Goal: Communication & Community: Answer question/provide support

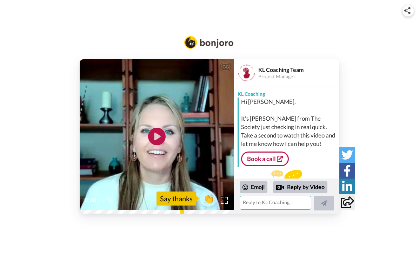
click at [247, 205] on textarea at bounding box center [275, 203] width 72 height 14
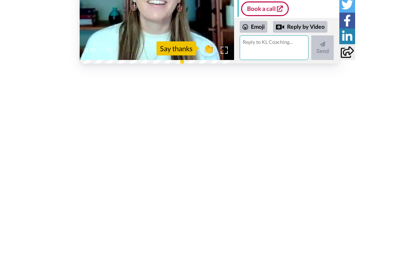
type textarea "H"
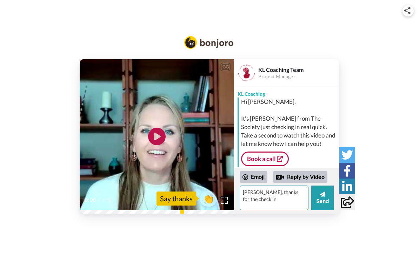
type textarea "[PERSON_NAME], thanks for the check in."
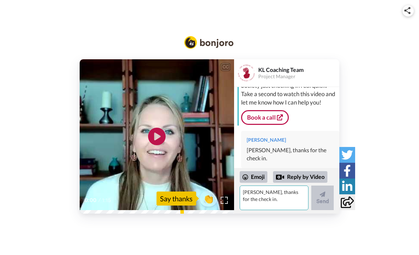
click at [255, 198] on textarea "[PERSON_NAME], thanks for the check in." at bounding box center [273, 197] width 69 height 25
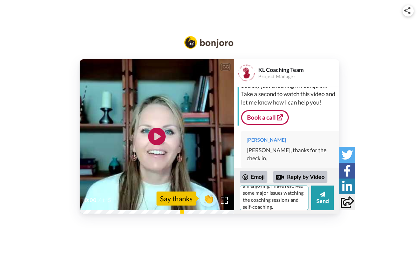
click at [304, 199] on textarea "I am one of those lone wolf’s who likes to stay in the shadows. I am appreciati…" at bounding box center [273, 197] width 69 height 25
click at [279, 208] on textarea "I am one of those lone wolf’s who likes to stay in the shadows. I am appreciati…" at bounding box center [273, 197] width 69 height 25
click at [303, 204] on textarea "I am one of those lone wolf’s who likes to stay in the shadows. I am appreciati…" at bounding box center [273, 197] width 69 height 25
click at [304, 202] on textarea "I am one of those lone wolf’s who likes to stay in the shadows. I am appreciati…" at bounding box center [273, 197] width 69 height 25
click at [304, 205] on textarea "I am one of those lone wolf’s who likes to stay in the shadows. I am appreciati…" at bounding box center [273, 197] width 69 height 25
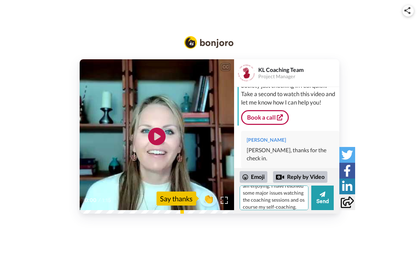
click at [307, 202] on textarea "I am one of those lone wolf’s who likes to stay in the shadows. I am appreciati…" at bounding box center [273, 197] width 69 height 25
click at [308, 203] on textarea "I am one of those lone wolf’s who likes to stay in the shadows. I am appreciati…" at bounding box center [273, 197] width 69 height 25
click at [385, 153] on div "CC Play/Pause 0:00 / 1:15 👏 Say thanks KL Coaching Team Project Manager KL Coac…" at bounding box center [209, 136] width 419 height 154
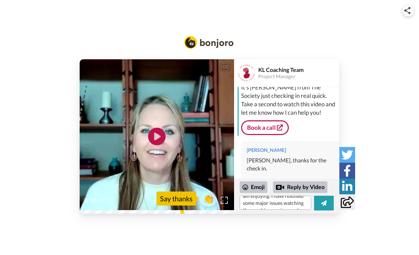
scroll to position [31, 0]
click at [306, 206] on textarea "I am one of those lone wolf’s who likes to stay in the shadows. I am appreciati…" at bounding box center [275, 203] width 72 height 14
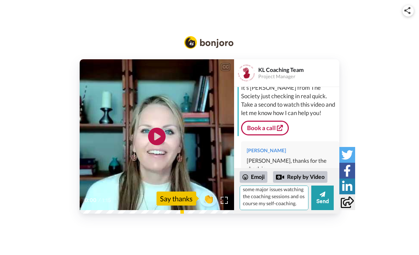
scroll to position [45, 0]
click at [307, 193] on textarea "I am one of those lone wolf’s who likes to stay in the shadows. I am appreciati…" at bounding box center [273, 197] width 69 height 25
click at [382, 168] on div "CC Play/Pause 0:00 / 1:15 👏 Say thanks KL Coaching Team Project Manager KL Coac…" at bounding box center [209, 136] width 419 height 154
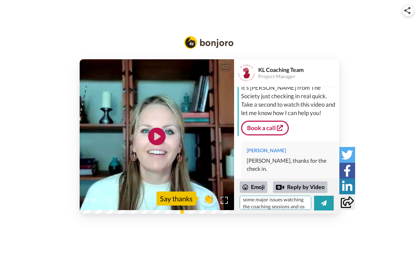
click at [303, 210] on textarea "I am one of those lone wolf’s who likes to stay in the shadows. I am appreciati…" at bounding box center [275, 203] width 72 height 14
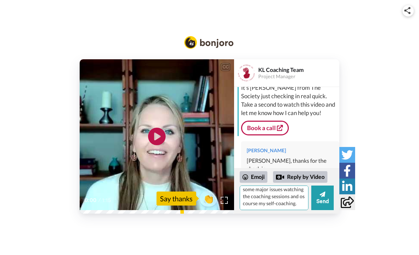
click at [305, 199] on textarea "I am one of those lone wolf’s who likes to stay in the shadows. I am appreciati…" at bounding box center [273, 197] width 69 height 25
click at [305, 206] on textarea "I am one of those lone wolf’s who likes to stay in the shadows. I am appreciati…" at bounding box center [273, 197] width 69 height 25
type textarea "I am one of those lone wolf’s who likes to stay in the shadows. I am appreciati…"
click at [321, 201] on button "Send" at bounding box center [322, 197] width 22 height 25
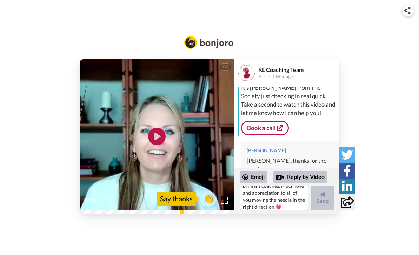
scroll to position [0, 0]
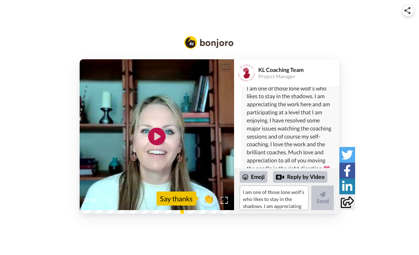
click at [215, 231] on div "CC Play/Pause 0:00 / 1:15 👏 Say thanks KL Coaching Team Project Manager KL Coac…" at bounding box center [209, 117] width 419 height 235
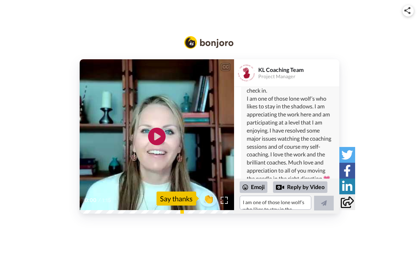
scroll to position [109, 0]
